Goal: Navigation & Orientation: Find specific page/section

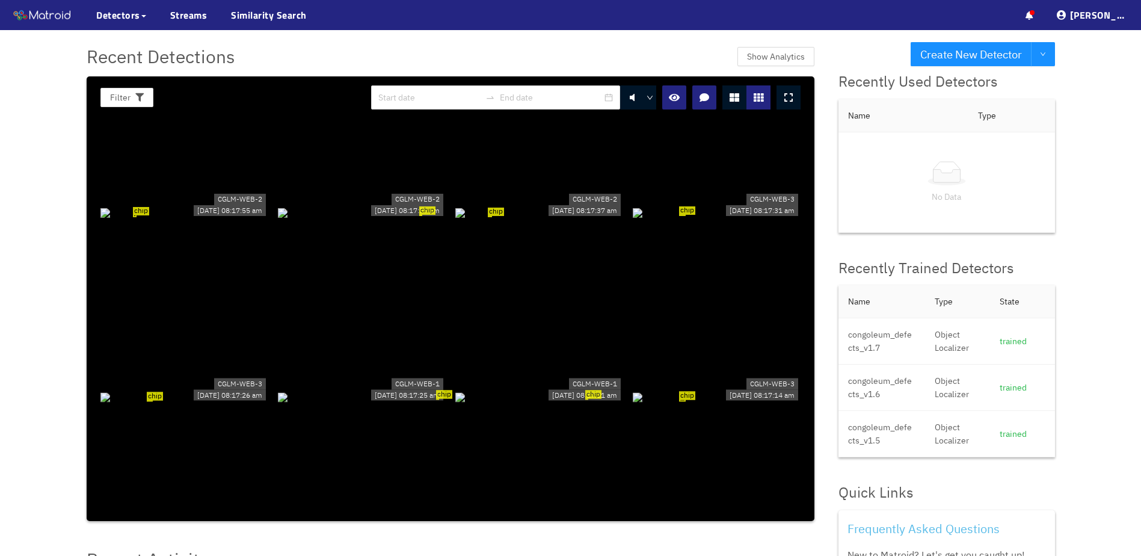
click at [220, 205] on div "chip" at bounding box center [184, 211] width 168 height 13
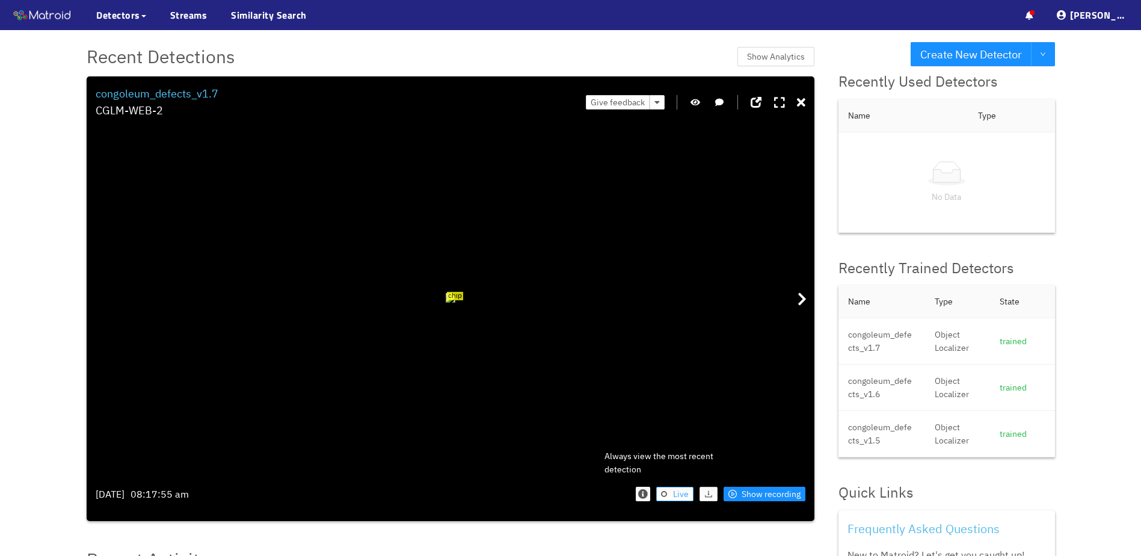
click at [683, 496] on span "Live" at bounding box center [681, 493] width 16 height 13
click at [368, 10] on span "chip" at bounding box center [385, 1] width 35 height 19
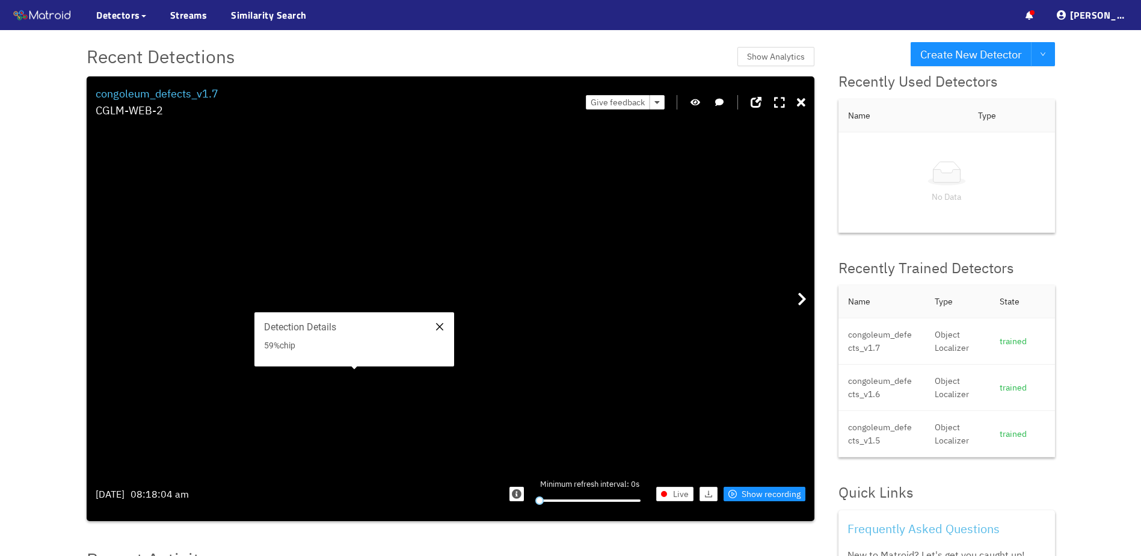
click at [438, 330] on icon "close" at bounding box center [439, 326] width 7 height 7
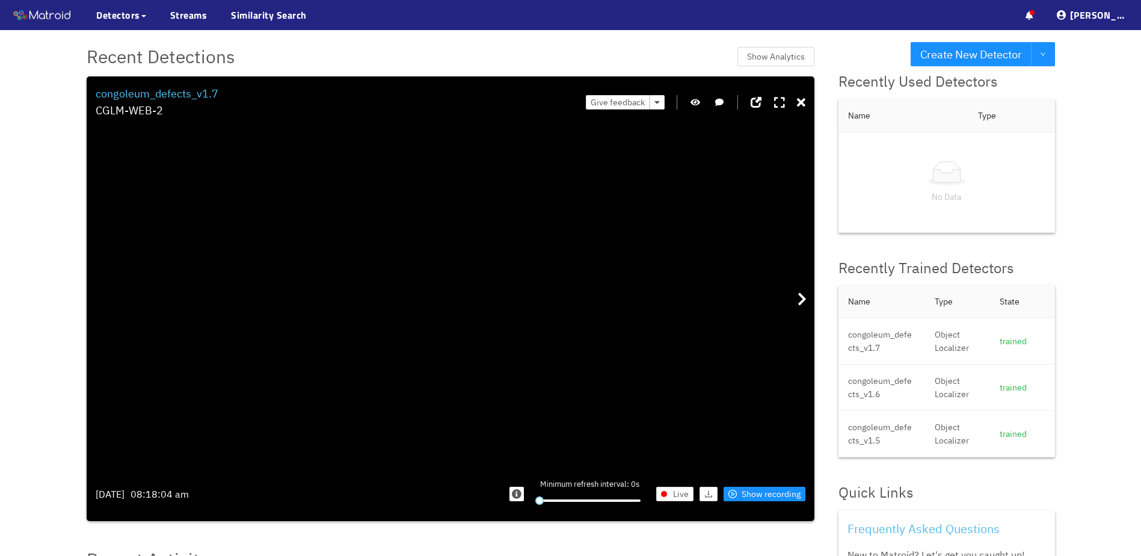
click at [368, 12] on div "chip" at bounding box center [369, 10] width 3 height 3
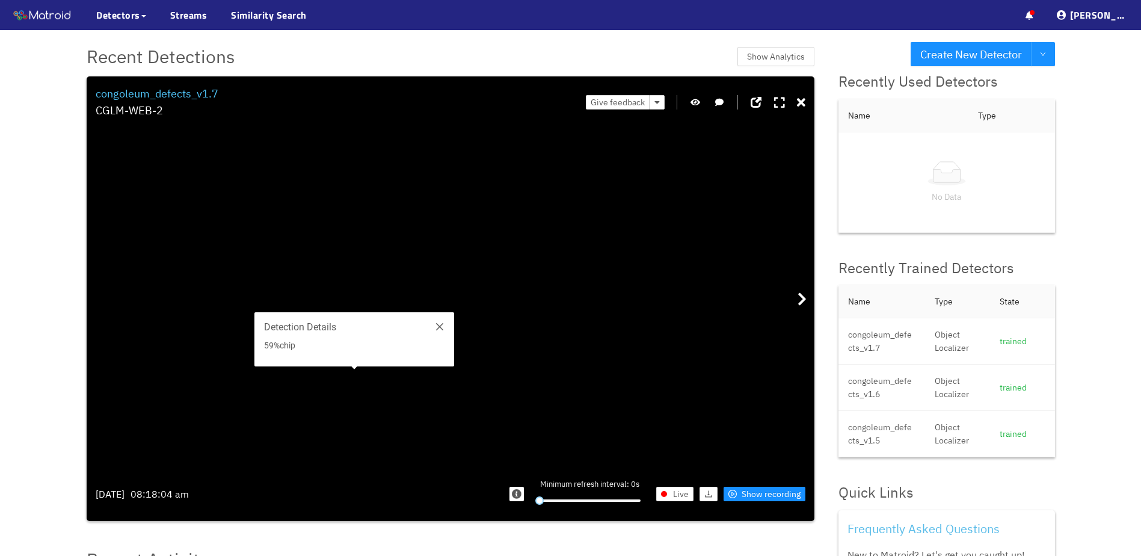
drag, startPoint x: 358, startPoint y: 377, endPoint x: 370, endPoint y: 383, distance: 14.0
click at [381, 18] on div "chip" at bounding box center [382, 16] width 3 height 3
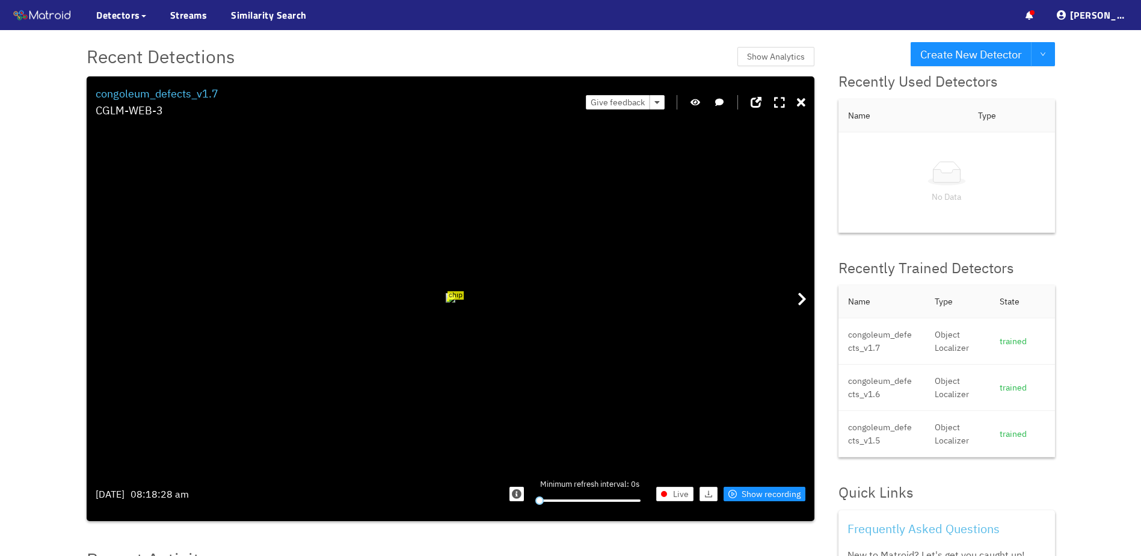
click at [446, 302] on div "chip" at bounding box center [451, 298] width 10 height 10
click at [679, 495] on span "Live" at bounding box center [681, 493] width 16 height 13
click at [666, 500] on button "Live" at bounding box center [674, 493] width 37 height 14
click at [87, 115] on div "Filter 0 congoleum_defects_v1.7 CGLM-WEB-3 Give feedback chip [DATE] 08:18:28 a…" at bounding box center [451, 298] width 728 height 444
click at [105, 132] on div "chip" at bounding box center [451, 297] width 710 height 341
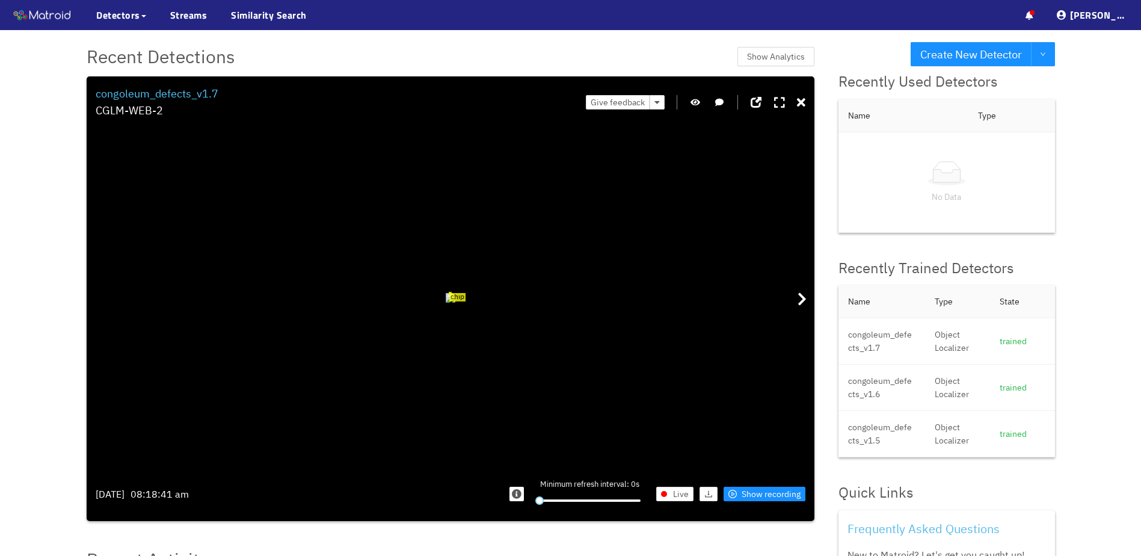
click at [112, 111] on div "CGLM-WEB-2" at bounding box center [157, 110] width 123 height 17
click at [180, 86] on div "congoleum_defects_v1.7" at bounding box center [157, 93] width 123 height 17
click at [169, 93] on div "congoleum_defects_v1.7" at bounding box center [157, 93] width 123 height 17
click at [688, 491] on span "Live" at bounding box center [681, 493] width 16 height 13
click at [681, 494] on span "Live" at bounding box center [681, 493] width 16 height 13
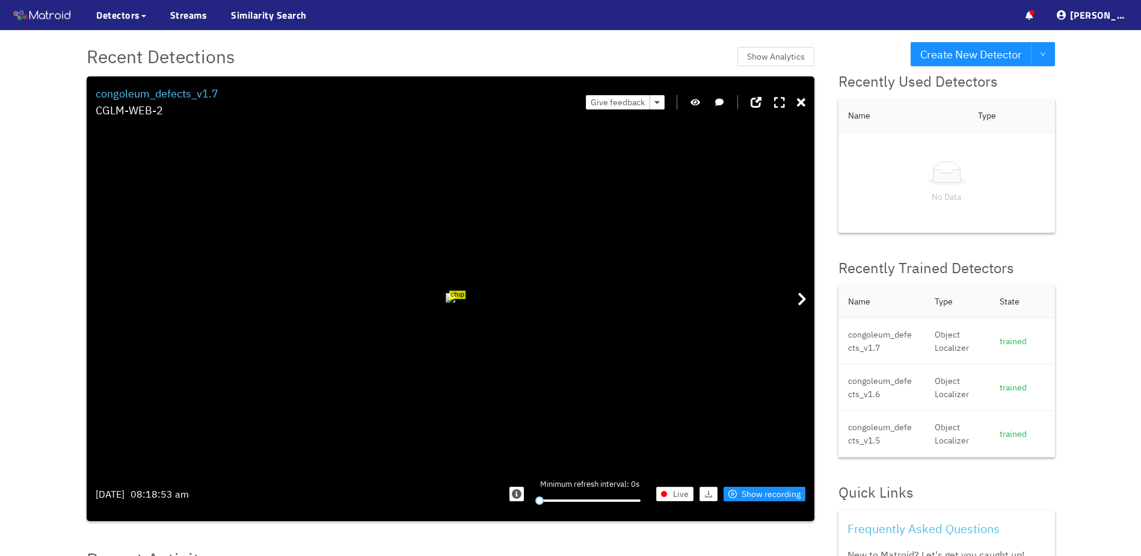
click at [591, 495] on div "Minimum refresh interval: 0s" at bounding box center [590, 493] width 120 height 31
click at [591, 500] on div at bounding box center [589, 500] width 101 height 7
drag, startPoint x: 591, startPoint y: 500, endPoint x: 646, endPoint y: 501, distance: 55.3
click at [646, 501] on div "Minimum refresh interval: 10s" at bounding box center [590, 493] width 120 height 31
drag, startPoint x: 642, startPoint y: 503, endPoint x: 610, endPoint y: 510, distance: 32.0
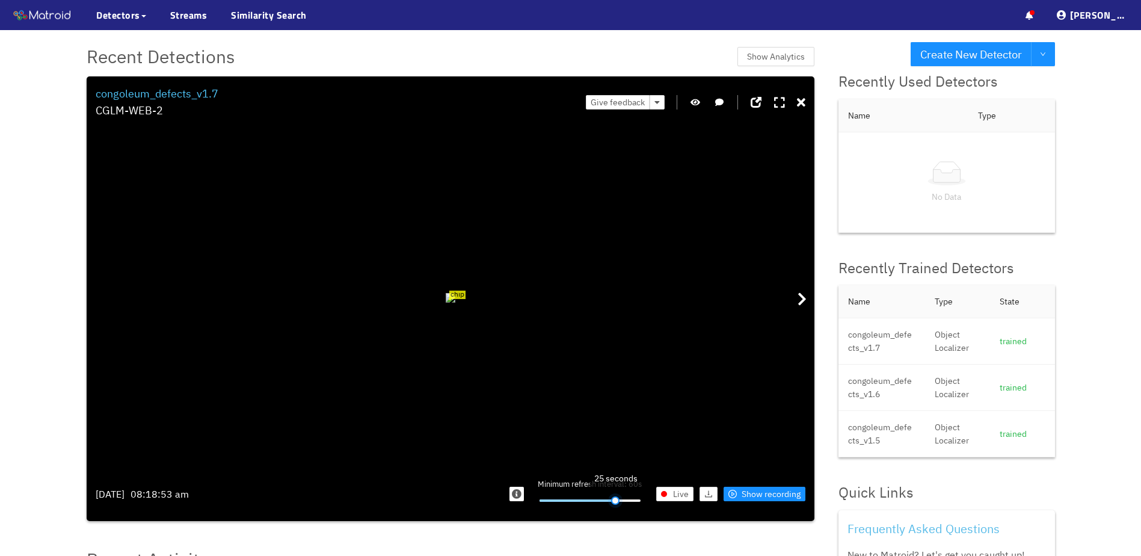
click at [610, 510] on div "Minimum refresh interval: 60s Live Show recording" at bounding box center [629, 494] width 354 height 36
click at [609, 504] on div "Minimum refresh interval: 20s" at bounding box center [590, 493] width 120 height 31
drag, startPoint x: 608, startPoint y: 501, endPoint x: 554, endPoint y: 510, distance: 54.3
click at [554, 510] on div "Minimum refresh interval: 20s Live Show recording" at bounding box center [629, 494] width 354 height 36
click at [524, 498] on button "button" at bounding box center [516, 493] width 14 height 19
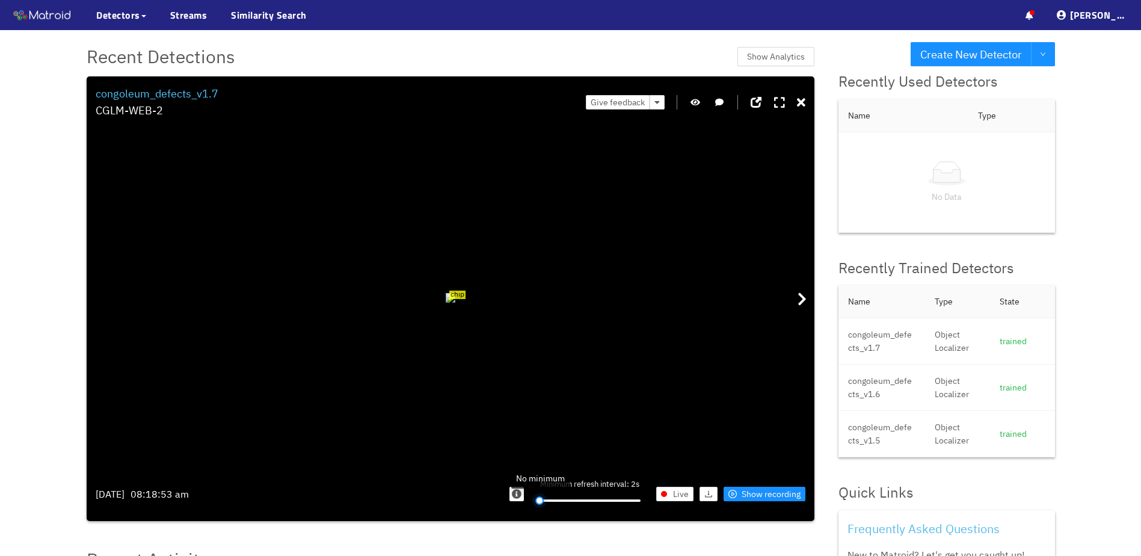
drag, startPoint x: 535, startPoint y: 505, endPoint x: 499, endPoint y: 510, distance: 36.4
click at [499, 510] on div "Minimum refresh interval: 2s Live Show recording" at bounding box center [629, 494] width 354 height 36
click at [164, 102] on div "CGLM-WEB-2" at bounding box center [157, 110] width 123 height 17
click at [797, 285] on div at bounding box center [802, 298] width 24 height 341
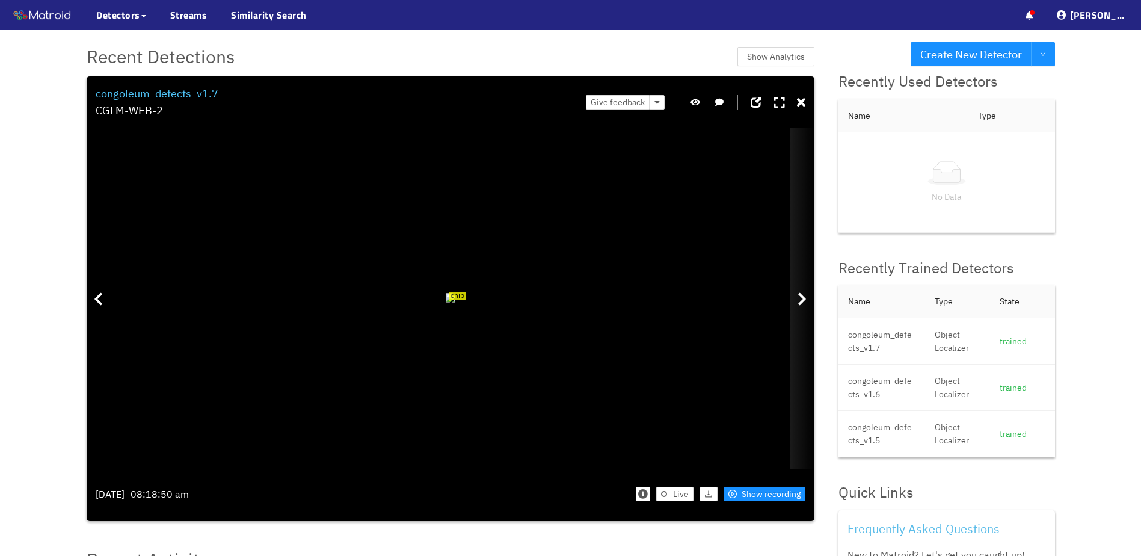
click at [797, 285] on div at bounding box center [802, 298] width 24 height 341
click at [198, 22] on link "Streams" at bounding box center [188, 15] width 37 height 14
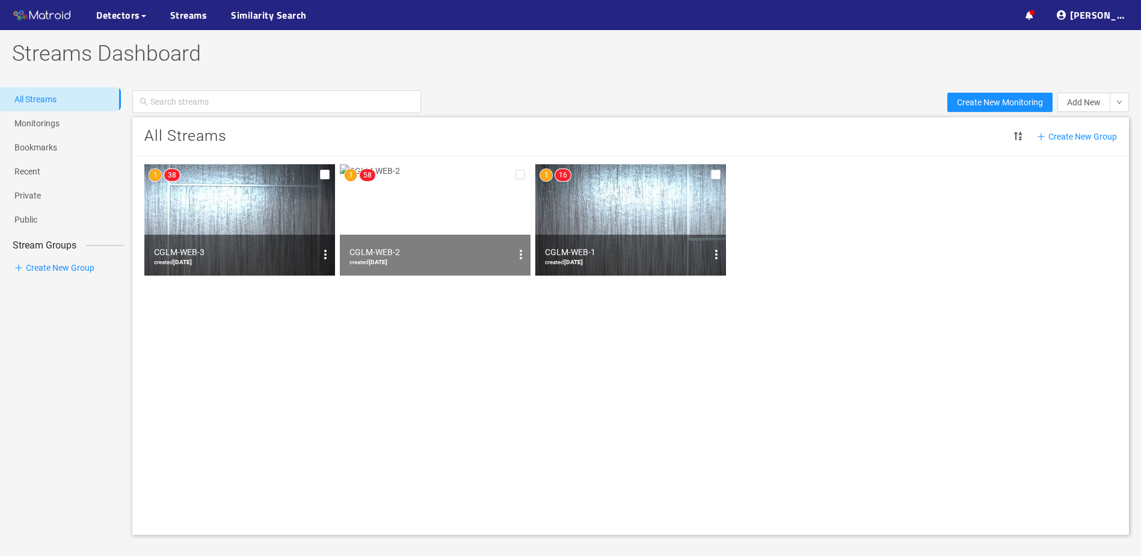
click at [238, 207] on img at bounding box center [239, 219] width 191 height 111
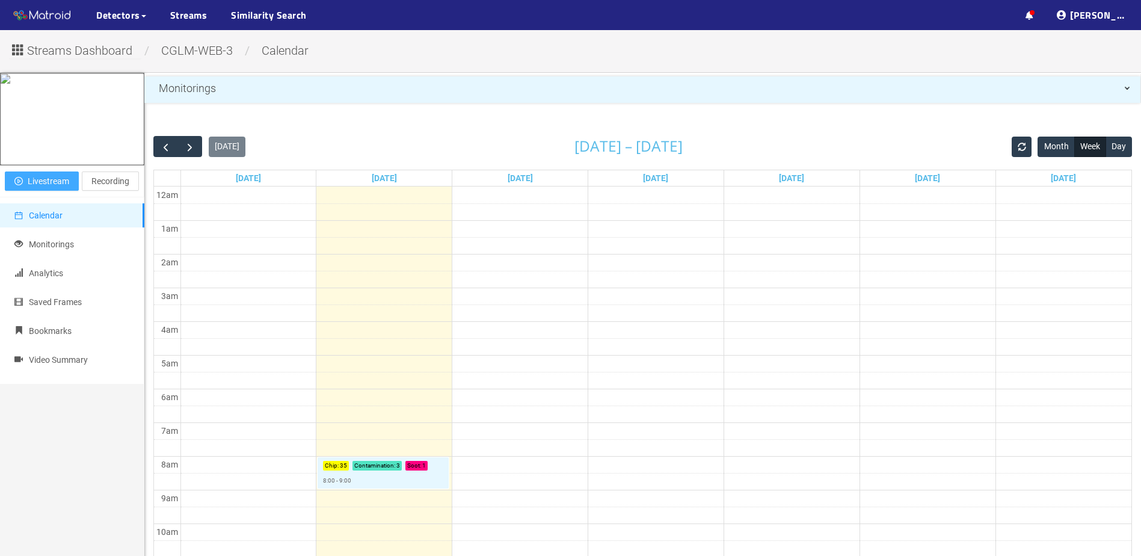
click at [37, 188] on span "Livestream" at bounding box center [48, 180] width 41 height 13
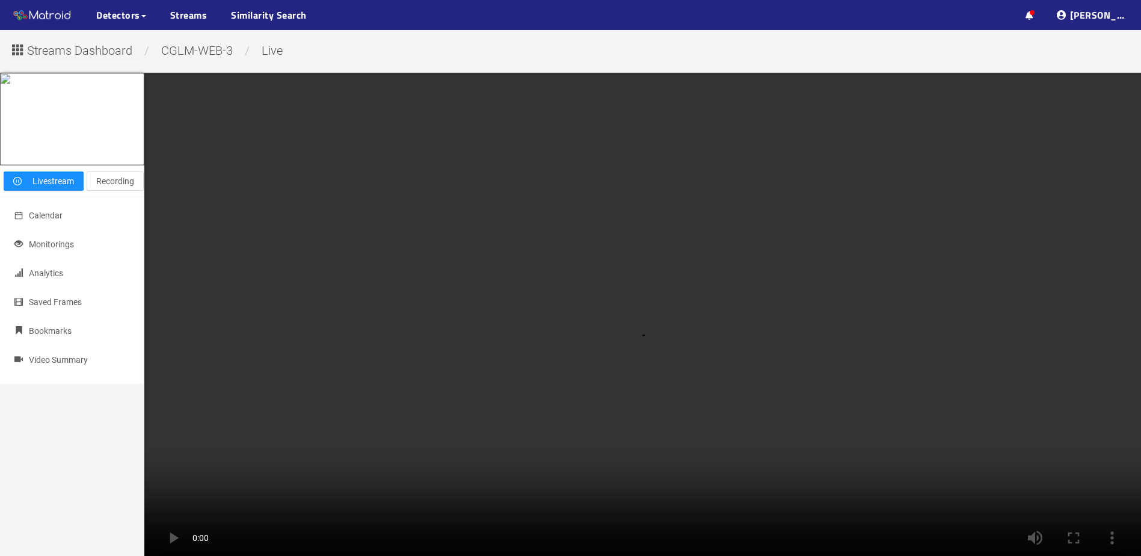
click at [72, 56] on span "Streams Dashboard" at bounding box center [79, 50] width 105 height 19
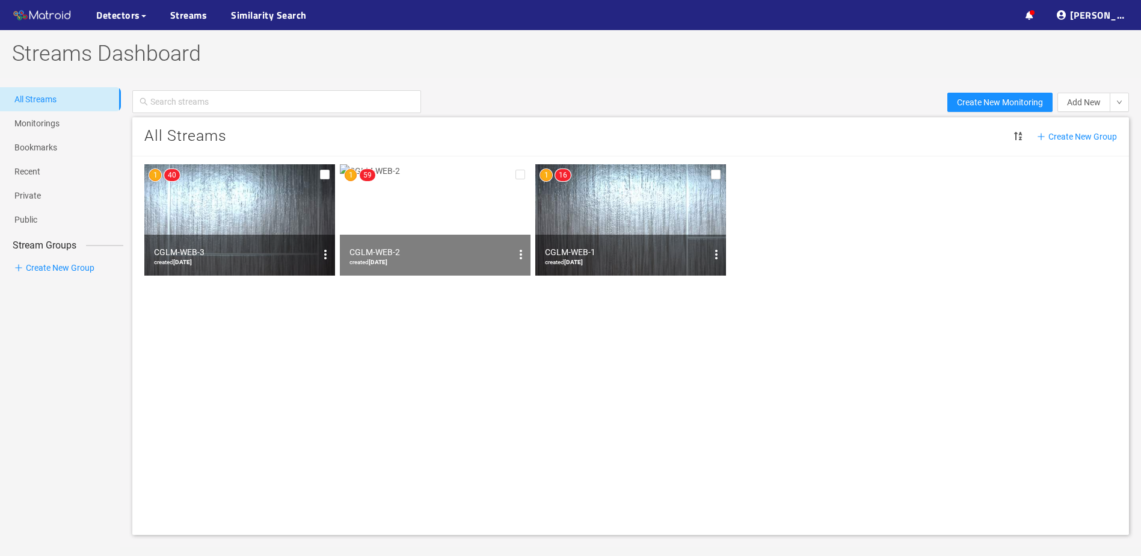
click at [441, 213] on img at bounding box center [435, 219] width 191 height 111
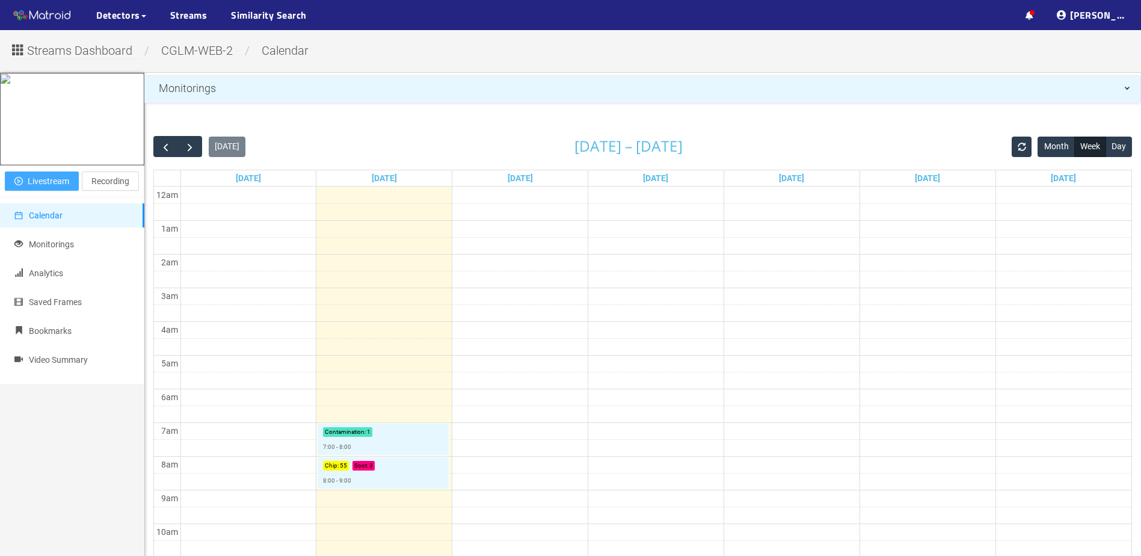
click at [57, 188] on span "Livestream" at bounding box center [48, 180] width 41 height 13
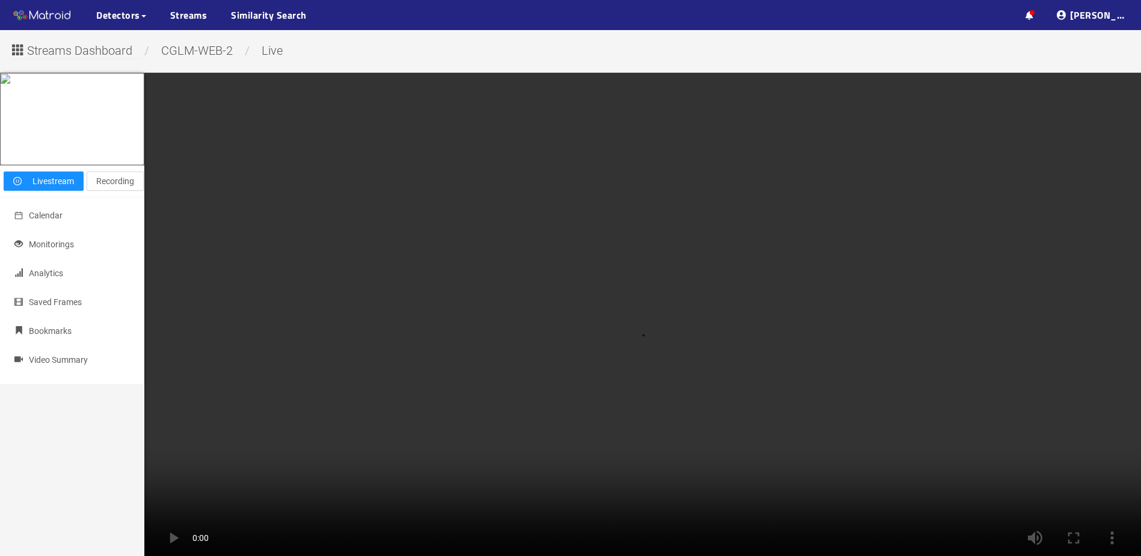
click at [79, 54] on span "Streams Dashboard" at bounding box center [79, 50] width 105 height 19
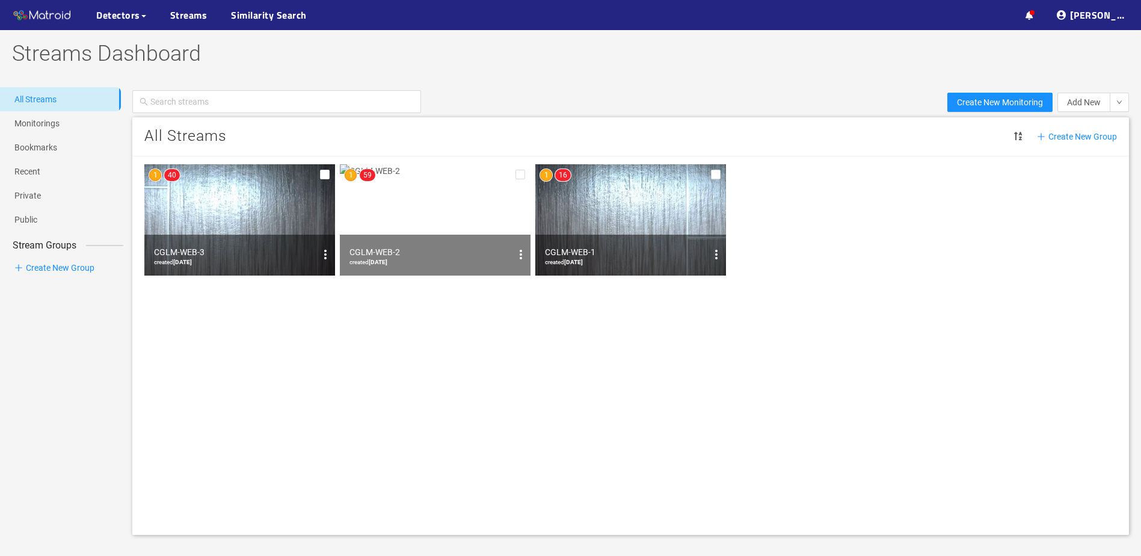
click at [578, 192] on img at bounding box center [630, 219] width 191 height 111
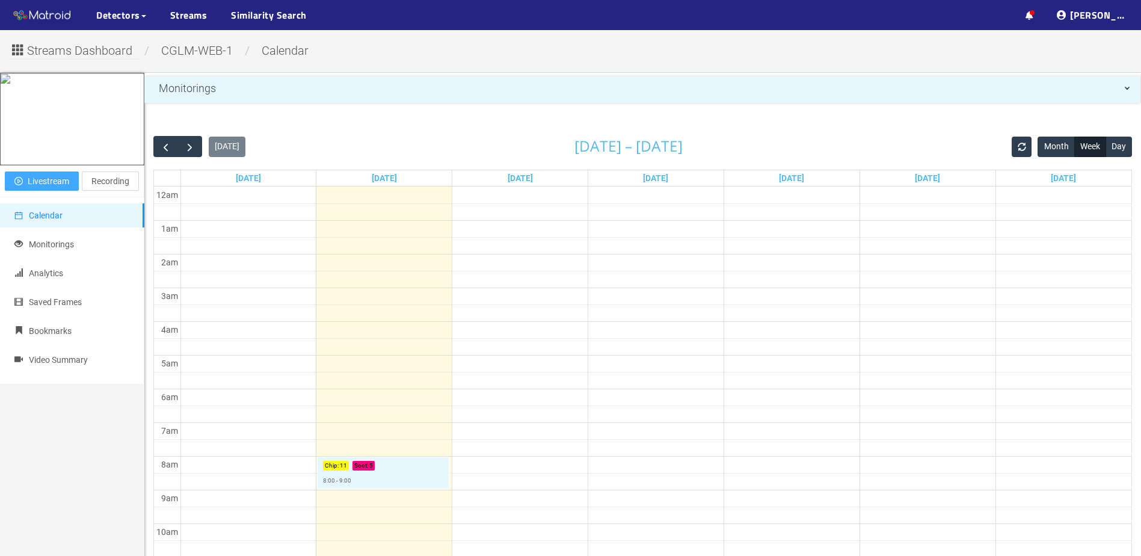
click at [54, 188] on span "Livestream" at bounding box center [48, 180] width 41 height 13
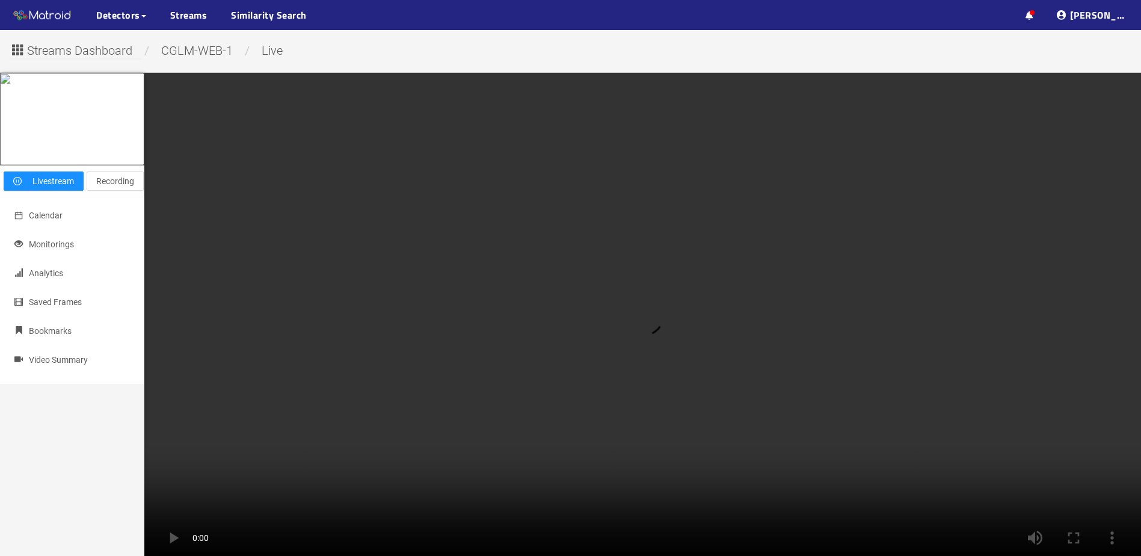
click at [53, 62] on div "Streams Dashboard / CGLM-WEB-1 / live Close livestream Livestream Recording Cal…" at bounding box center [570, 329] width 1141 height 598
click at [60, 60] on span "Streams Dashboard" at bounding box center [79, 50] width 105 height 19
